Goal: Task Accomplishment & Management: Complete application form

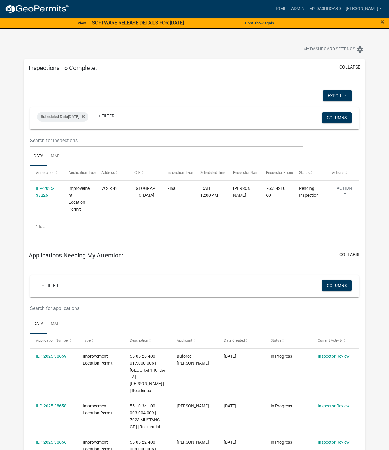
select select "1: 25"
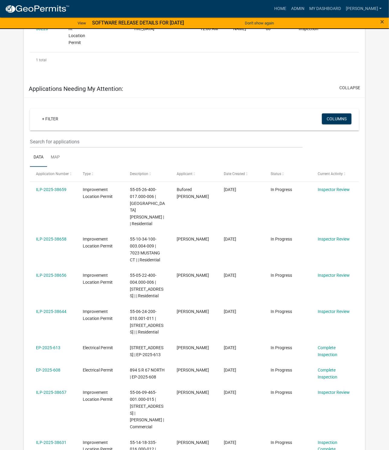
scroll to position [205, 0]
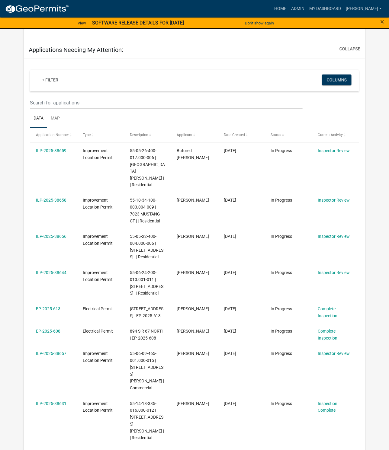
click at [57, 356] on link "ILP-2025-38657" at bounding box center [51, 353] width 30 height 5
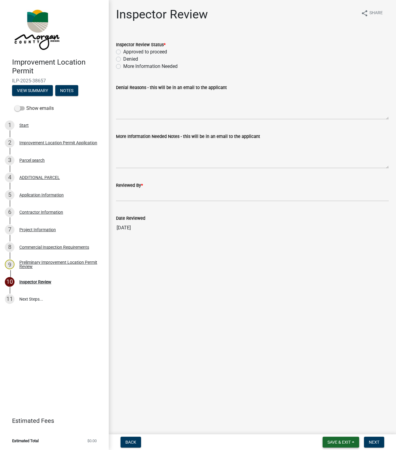
click at [333, 440] on span "Save & Exit" at bounding box center [338, 442] width 23 height 5
click at [324, 423] on button "Save & Exit" at bounding box center [335, 426] width 48 height 14
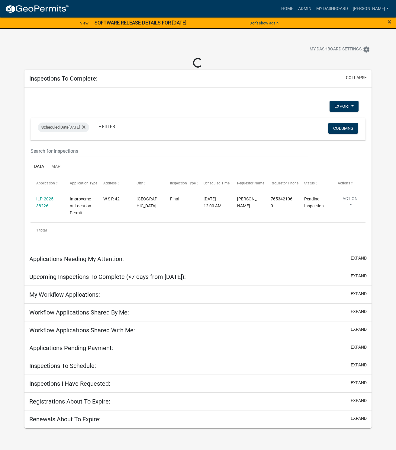
select select "1: 25"
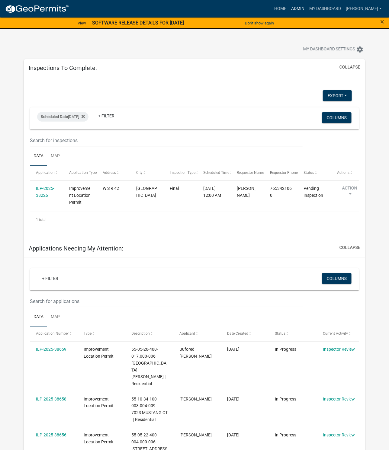
click at [307, 9] on link "Admin" at bounding box center [297, 8] width 18 height 11
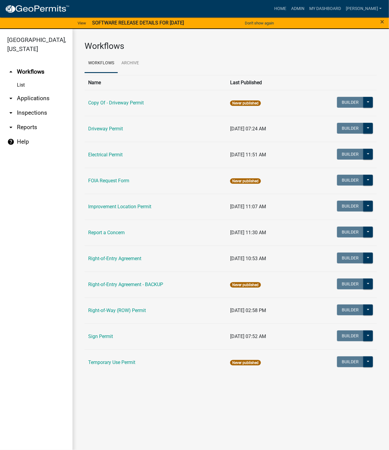
click at [116, 205] on link "Improvement Location Permit" at bounding box center [119, 207] width 63 height 6
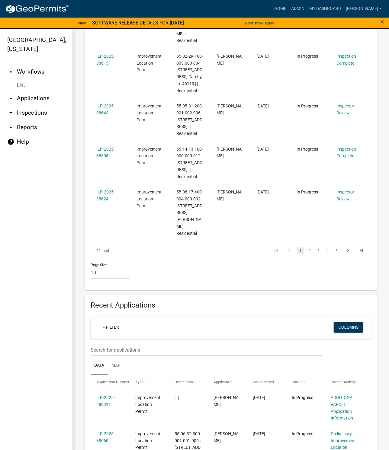
scroll to position [543, 0]
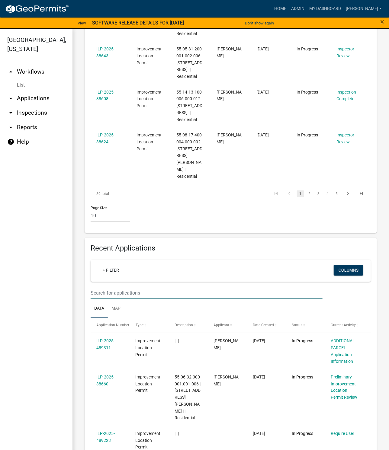
click at [111, 287] on input "text" at bounding box center [207, 293] width 232 height 12
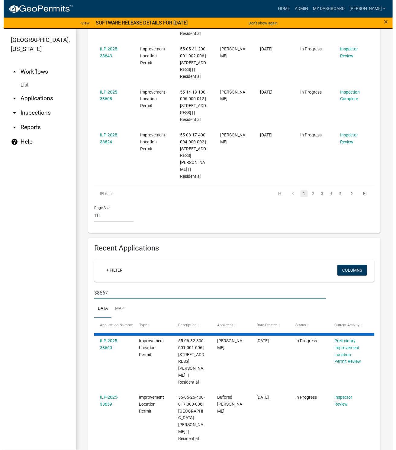
scroll to position [490, 0]
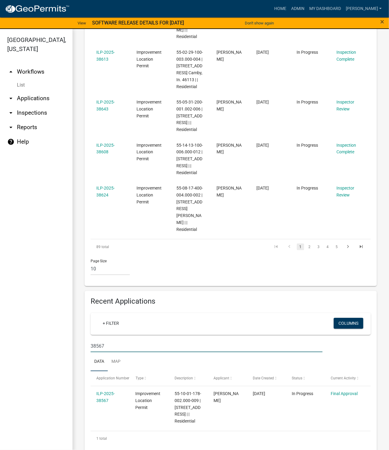
type input "38567"
click at [100, 391] on link "ILP-2025-38567" at bounding box center [105, 397] width 18 height 12
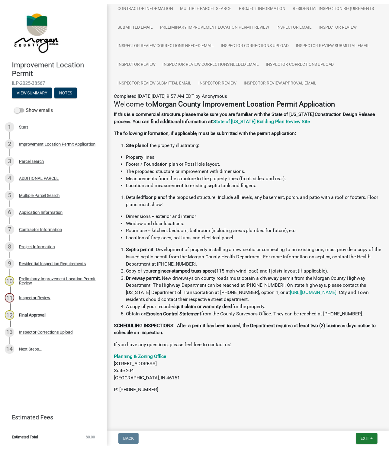
scroll to position [88, 0]
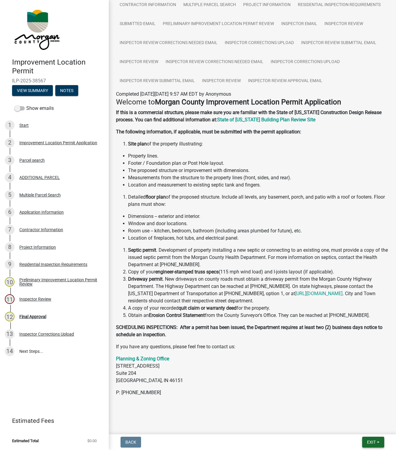
click at [372, 441] on span "Exit" at bounding box center [371, 442] width 9 height 5
click at [355, 428] on button "Save & Exit" at bounding box center [360, 426] width 48 height 14
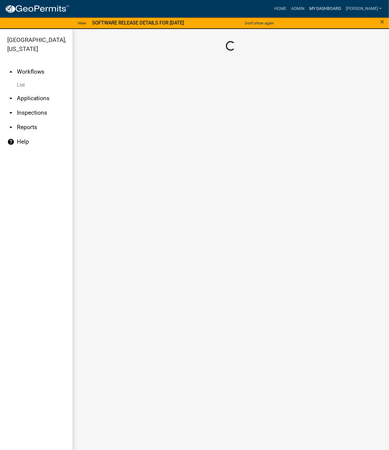
click at [331, 9] on link "My Dashboard" at bounding box center [325, 8] width 37 height 11
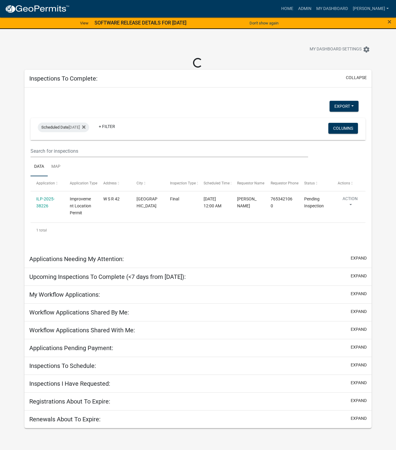
select select "1: 25"
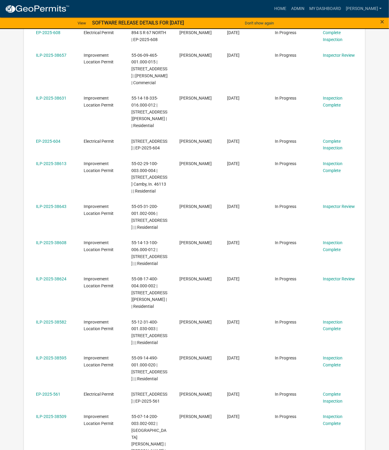
scroll to position [498, 0]
click at [56, 281] on link "ILP-2025-38624" at bounding box center [51, 278] width 30 height 5
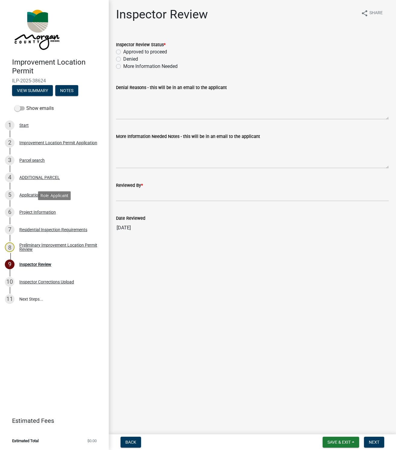
click at [28, 213] on div "Project Information" at bounding box center [37, 212] width 37 height 4
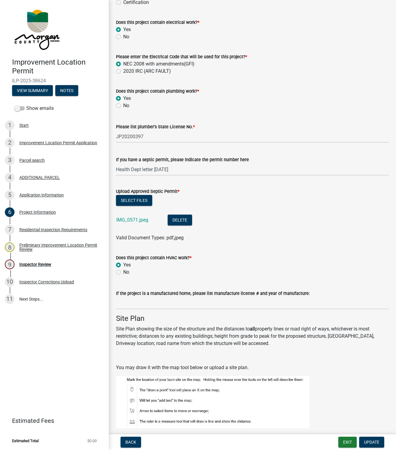
scroll to position [860, 0]
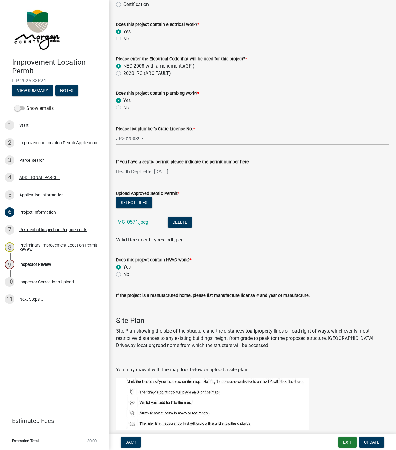
click at [128, 222] on link "IMG_0571.jpeg" at bounding box center [132, 222] width 32 height 6
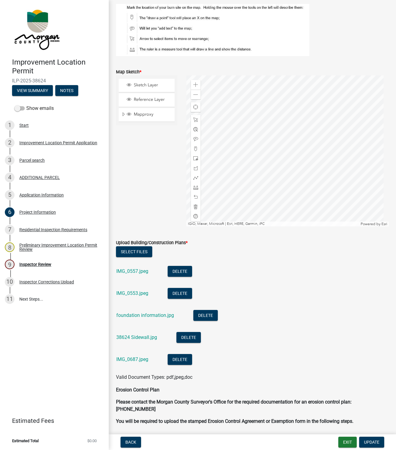
scroll to position [1267, 0]
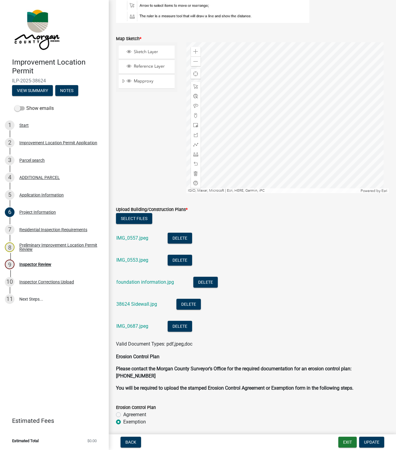
click at [123, 325] on link "IMG_0687.jpeg" at bounding box center [132, 326] width 32 height 6
click at [133, 303] on link "38624 Sidewall.jpg" at bounding box center [136, 304] width 41 height 6
click at [141, 282] on link "foundation information.jpg" at bounding box center [145, 282] width 58 height 6
click at [124, 259] on link "IMG_0553.jpeg" at bounding box center [132, 260] width 32 height 6
click at [134, 237] on link "IMG_0557.jpeg" at bounding box center [132, 238] width 32 height 6
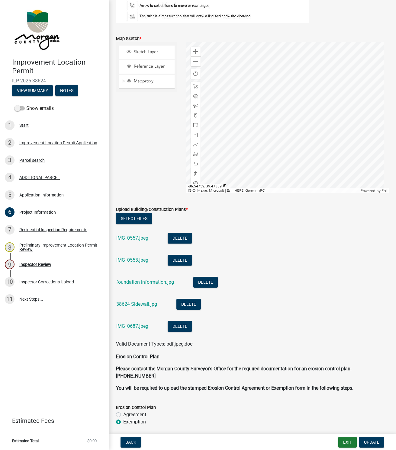
click at [139, 304] on link "38624 Sidewall.jpg" at bounding box center [136, 304] width 41 height 6
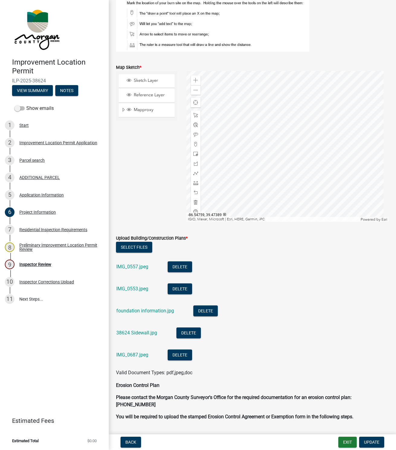
scroll to position [1368, 0]
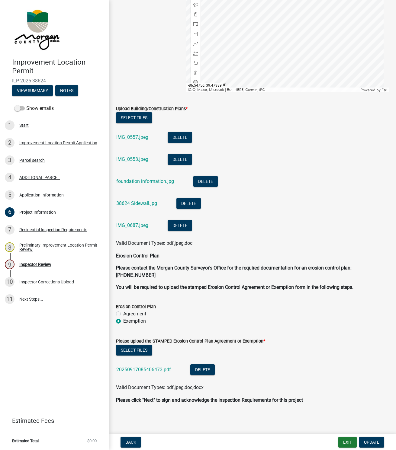
click at [132, 224] on link "IMG_0687.jpeg" at bounding box center [132, 225] width 32 height 6
click at [137, 201] on link "38624 Sidewall.jpg" at bounding box center [136, 203] width 41 height 6
